Goal: Task Accomplishment & Management: Use online tool/utility

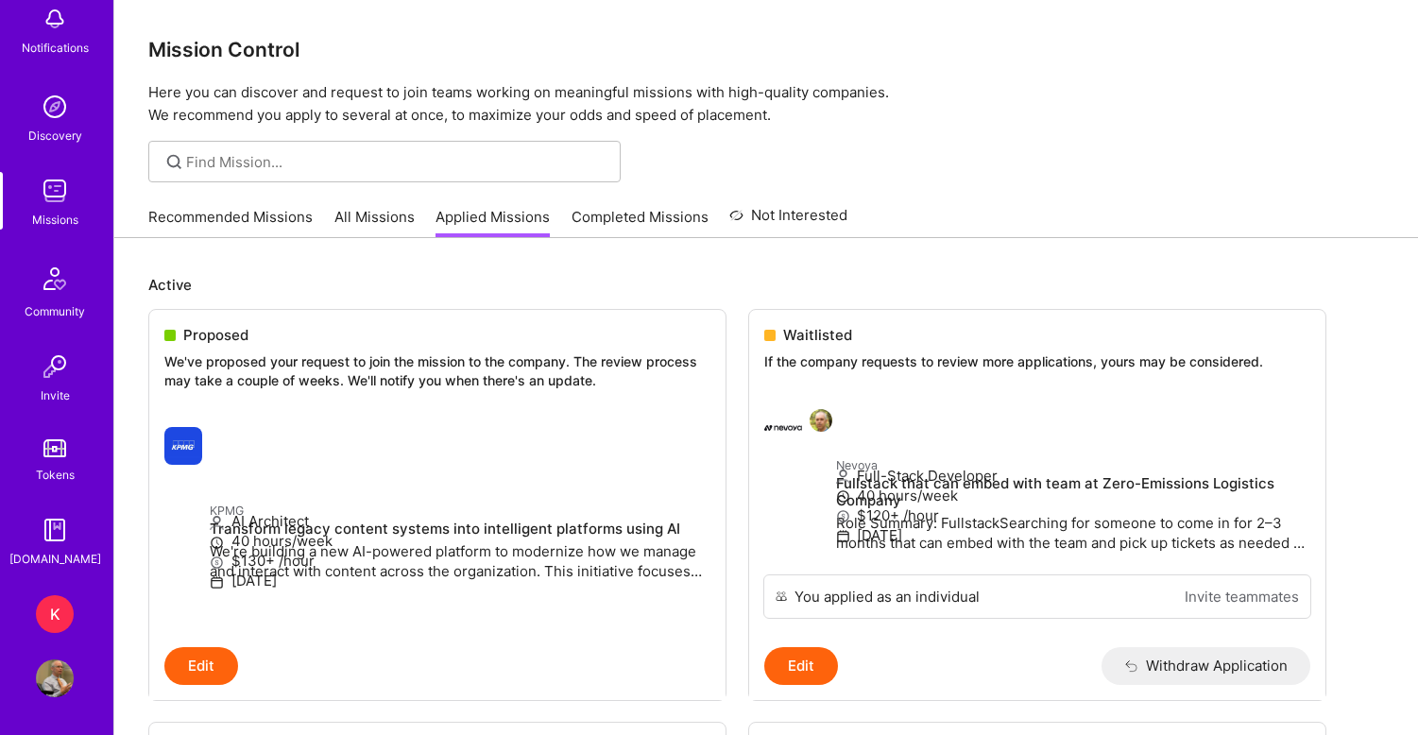
scroll to position [110, 0]
click at [59, 623] on div "K" at bounding box center [55, 614] width 38 height 38
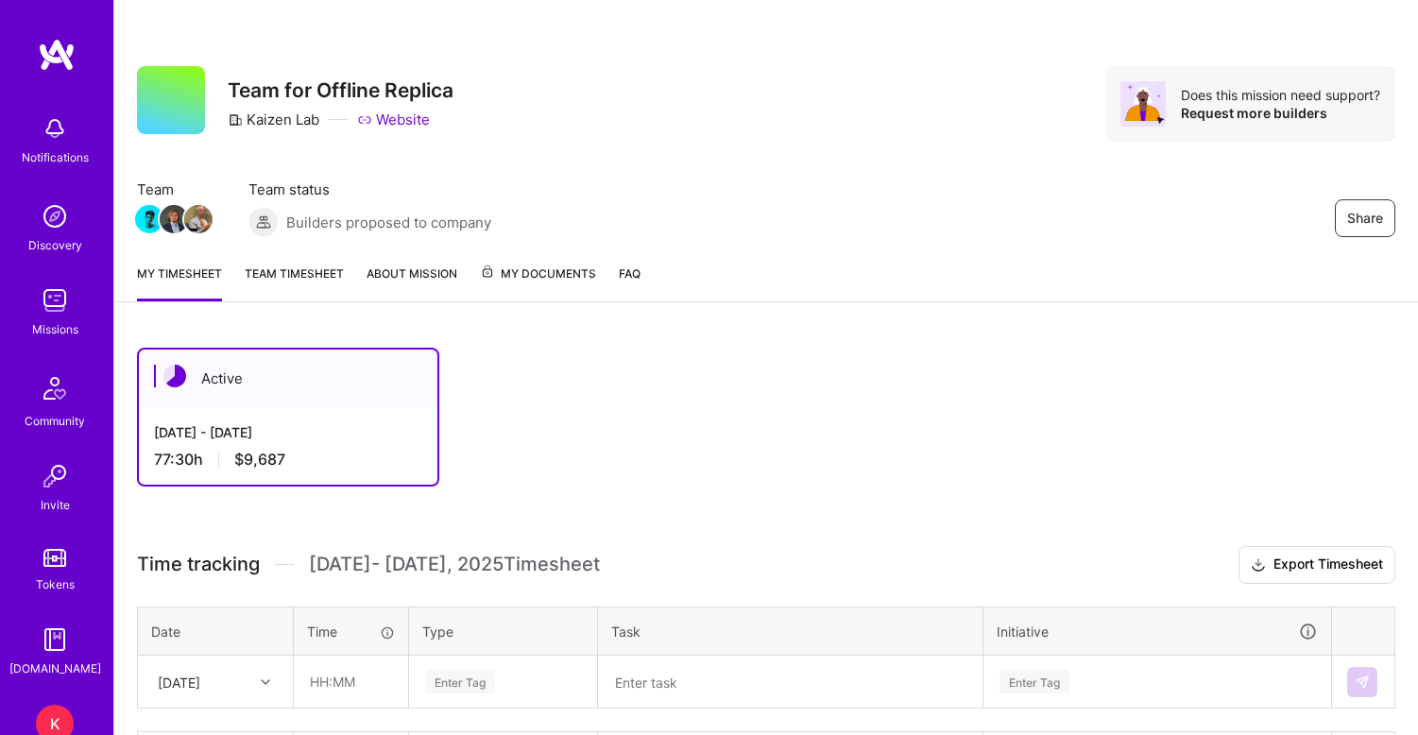
click at [296, 264] on link "Team timesheet" at bounding box center [294, 282] width 99 height 38
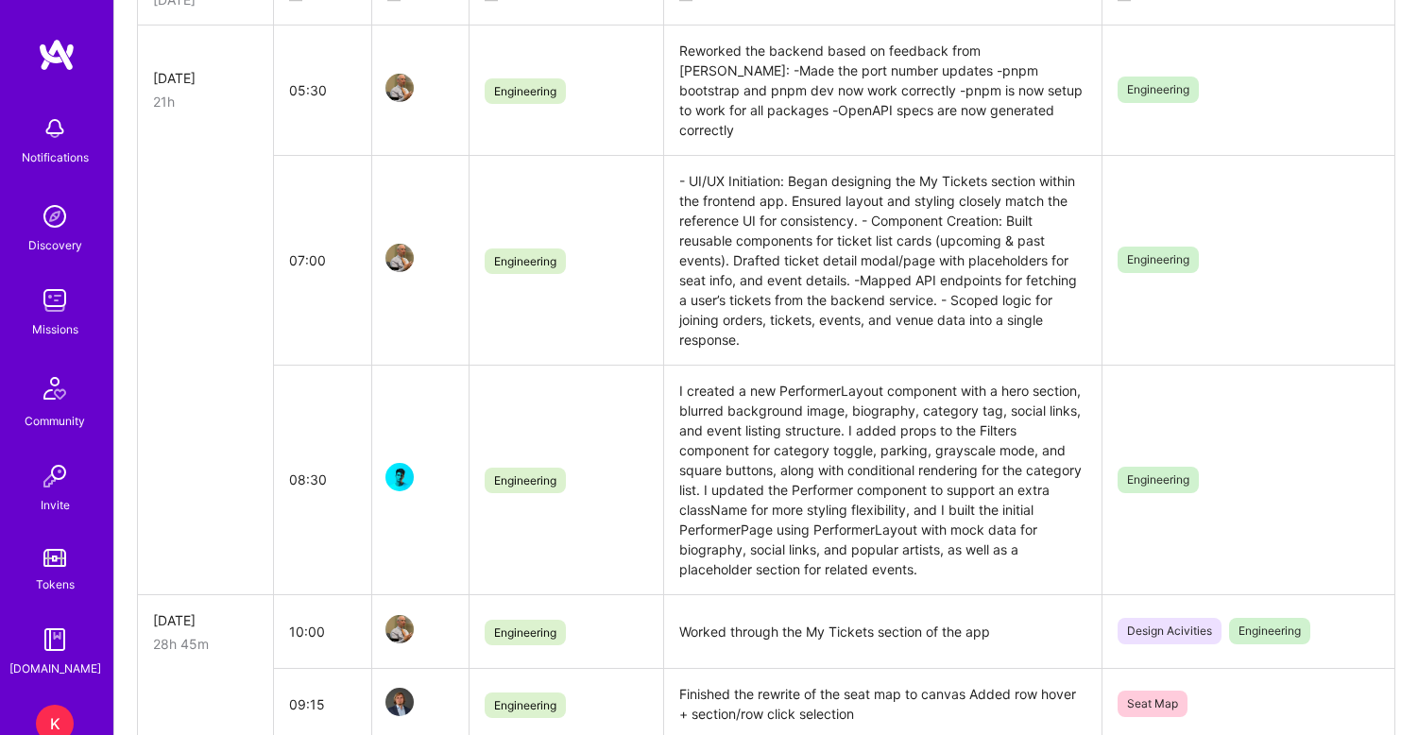
scroll to position [592, 0]
